Goal: Information Seeking & Learning: Learn about a topic

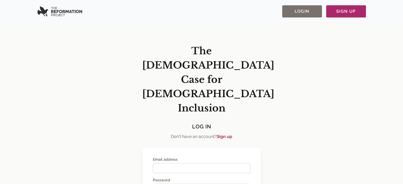
scroll to position [6, 0]
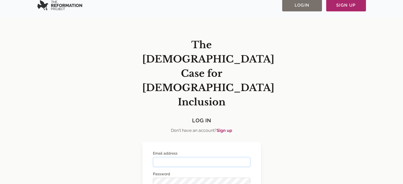
click at [170, 157] on input "Email address" at bounding box center [201, 162] width 97 height 10
type input "**********"
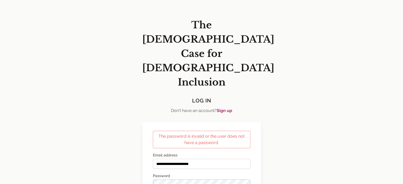
scroll to position [28, 0]
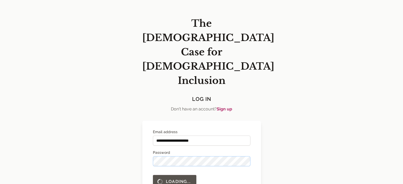
scroll to position [6, 0]
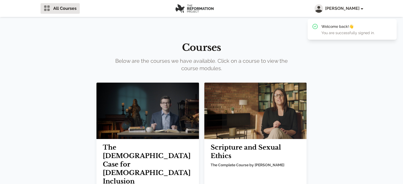
scroll to position [32, 0]
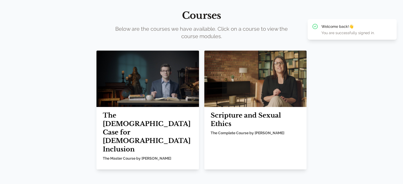
click at [150, 104] on img at bounding box center [147, 79] width 102 height 56
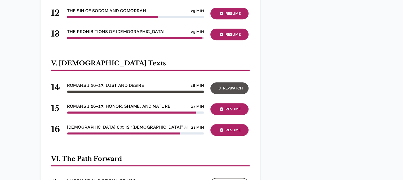
scroll to position [394, 0]
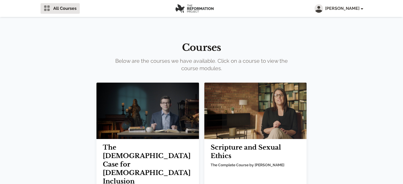
click at [129, 113] on img at bounding box center [147, 111] width 102 height 56
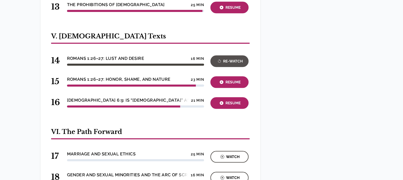
scroll to position [564, 0]
click at [237, 79] on div "Resume" at bounding box center [229, 82] width 35 height 6
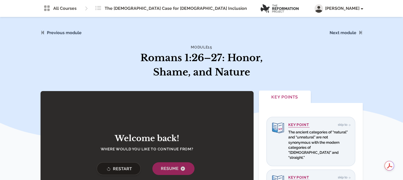
click at [103, 173] on button "Restart" at bounding box center [119, 168] width 44 height 13
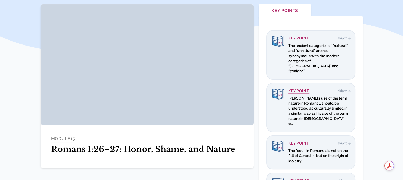
scroll to position [88, 0]
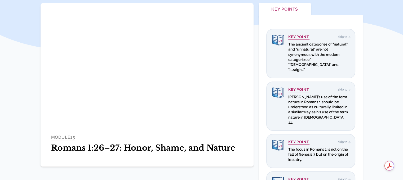
scroll to position [88, 0]
